Goal: Transaction & Acquisition: Purchase product/service

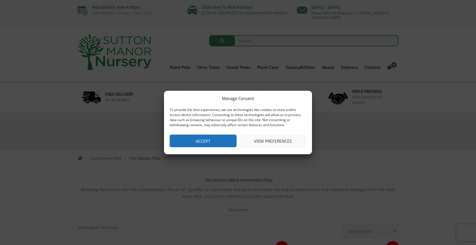
click at [261, 143] on button "View preferences" at bounding box center [272, 141] width 67 height 13
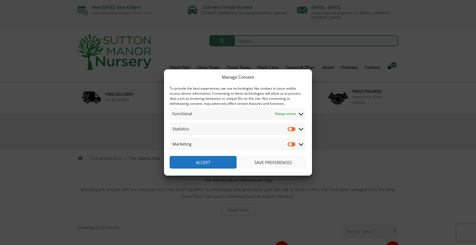
click at [195, 160] on button "Accept" at bounding box center [203, 162] width 67 height 13
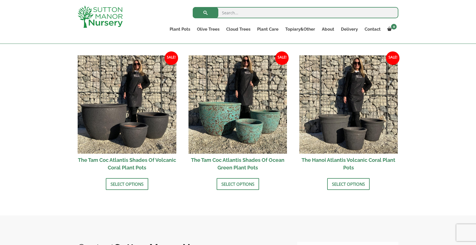
scroll to position [474, 0]
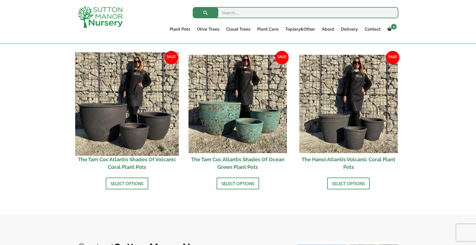
click at [135, 110] on img at bounding box center [126, 103] width 103 height 103
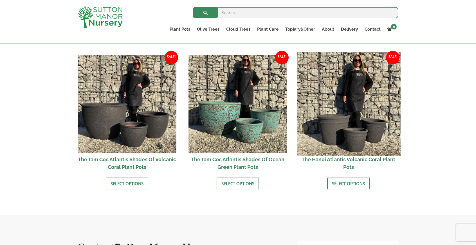
click at [386, 111] on img at bounding box center [348, 103] width 103 height 103
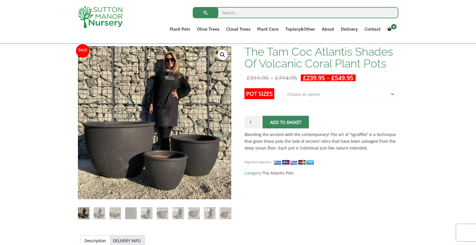
scroll to position [84, 0]
click at [303, 59] on h1 "The Tam Coc Atlantis Shades Of Volcanic Coral Plant Pots" at bounding box center [321, 58] width 154 height 24
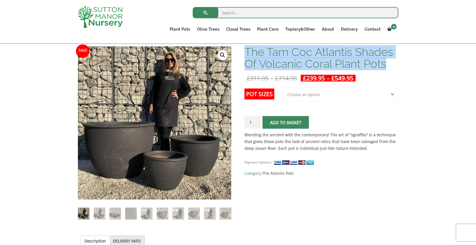
click at [303, 59] on h1 "The Tam Coc Atlantis Shades Of Volcanic Coral Plant Pots" at bounding box center [321, 58] width 154 height 24
click at [298, 93] on select "Choose an option 3rd to Largest Pot In The Picture 2nd to Largest Pot In The Pi…" at bounding box center [341, 94] width 116 height 14
click at [283, 87] on select "Choose an option 3rd to Largest Pot In The Picture 2nd to Largest Pot In The Pi…" at bounding box center [341, 94] width 116 height 14
select select "2nd to Largest Pot In The Picture"
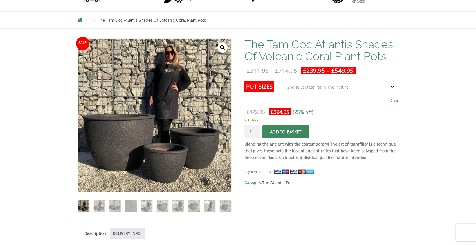
scroll to position [104, 0]
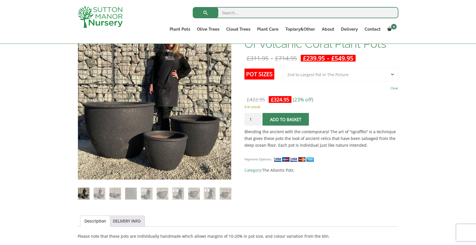
click at [330, 74] on select "Choose an option 3rd to Largest Pot In The Picture 2nd to Largest Pot In The Pi…" at bounding box center [341, 74] width 116 height 14
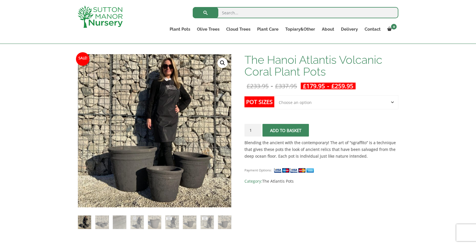
scroll to position [87, 0]
